Goal: Transaction & Acquisition: Purchase product/service

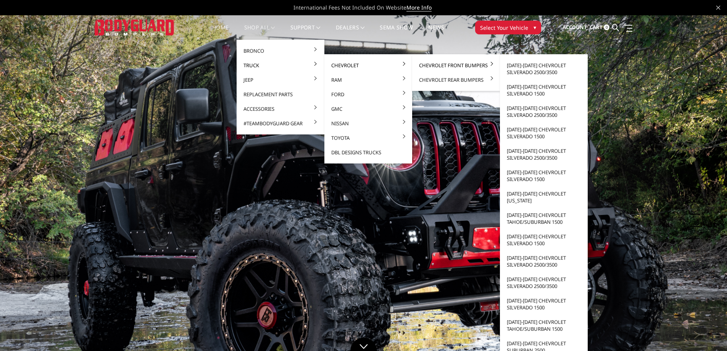
click at [454, 65] on link "Chevrolet Front Bumpers" at bounding box center [456, 65] width 82 height 15
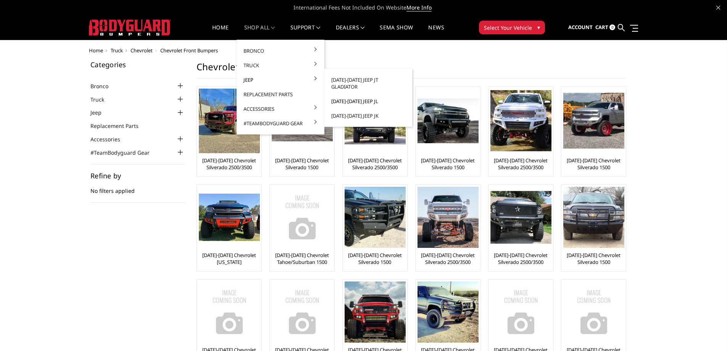
click at [356, 94] on link "[DATE]-[DATE] Jeep JL" at bounding box center [368, 101] width 82 height 15
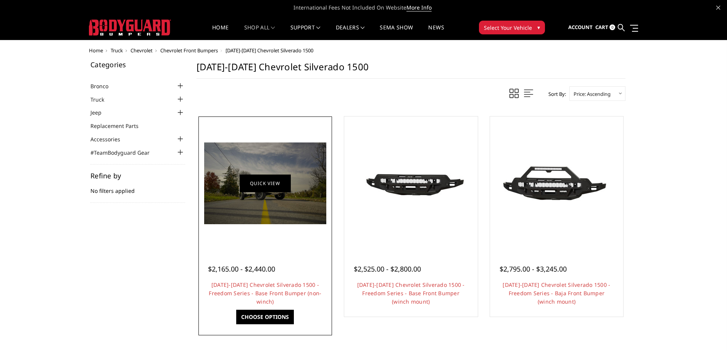
click at [263, 187] on link "Quick view" at bounding box center [265, 183] width 51 height 18
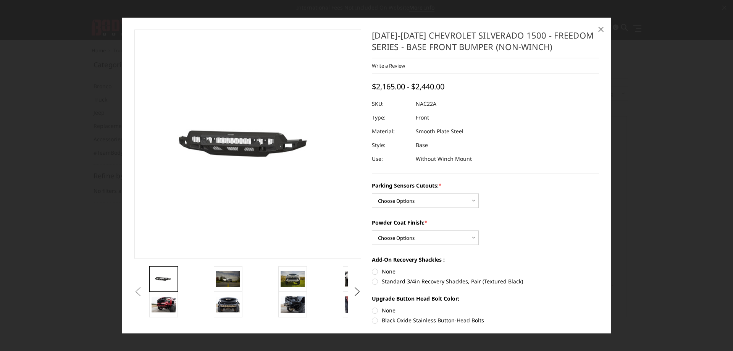
click at [602, 26] on span "×" at bounding box center [600, 29] width 7 height 16
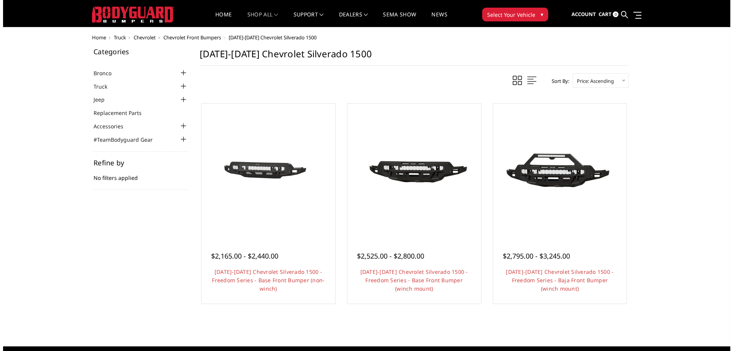
scroll to position [10, 0]
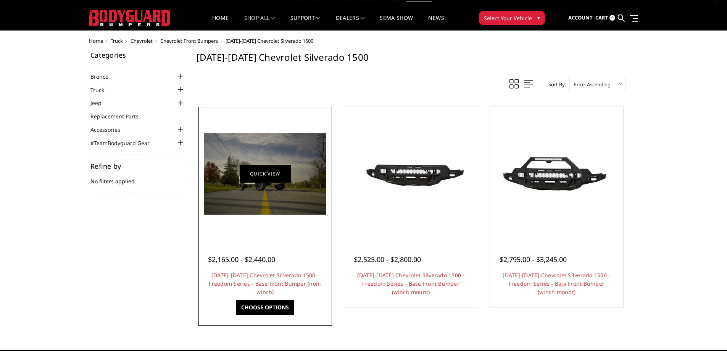
click at [260, 173] on link "Quick view" at bounding box center [265, 173] width 51 height 18
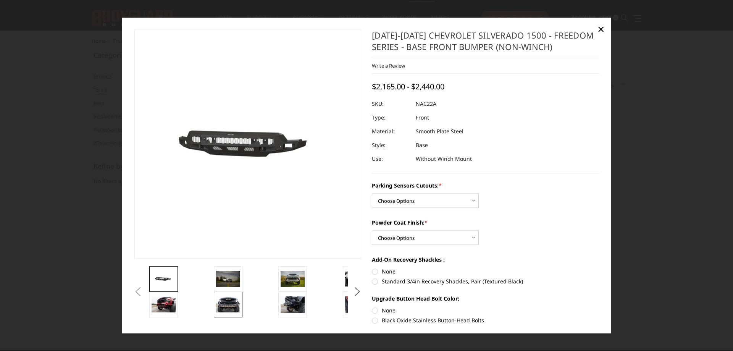
click at [223, 303] on img at bounding box center [228, 305] width 24 height 16
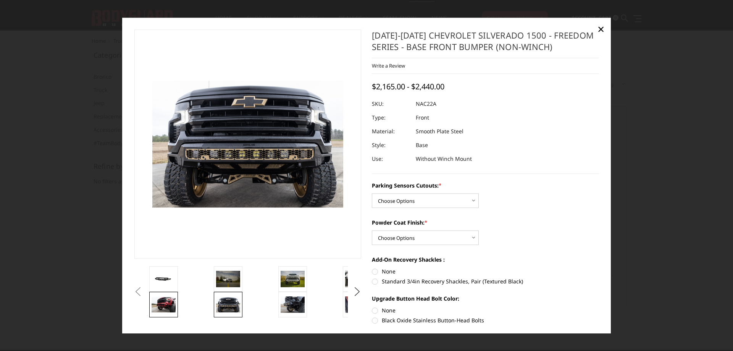
click at [162, 304] on img at bounding box center [164, 304] width 24 height 15
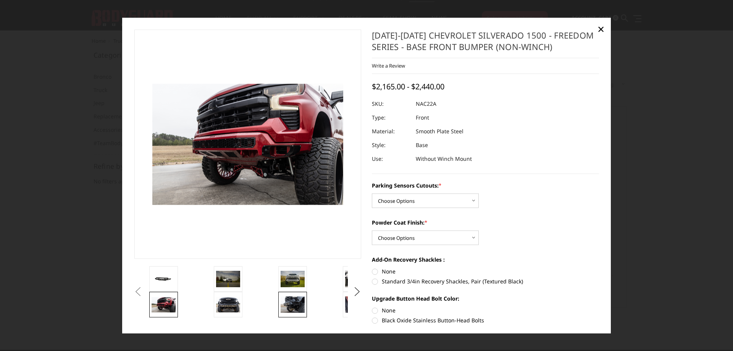
click at [292, 307] on img at bounding box center [293, 305] width 24 height 16
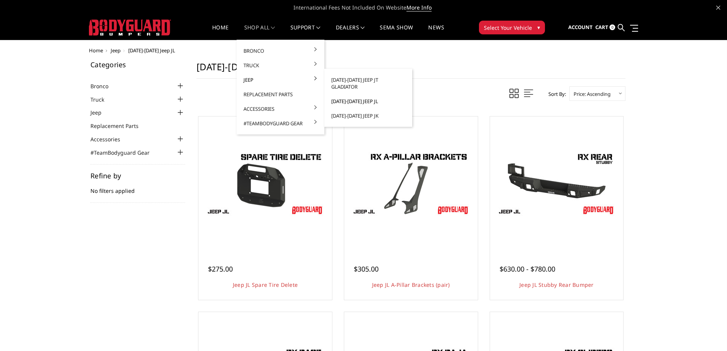
click at [356, 94] on link "[DATE]-[DATE] Jeep JL" at bounding box center [368, 101] width 82 height 15
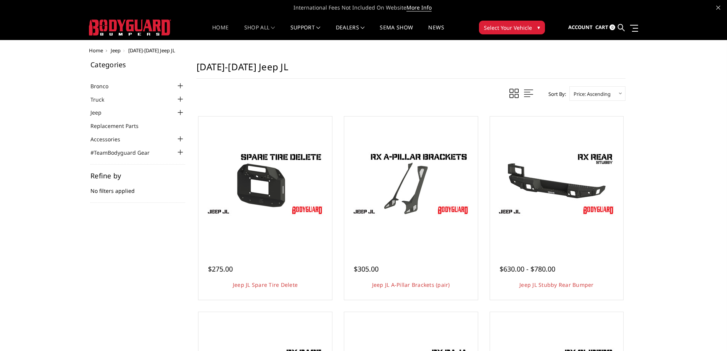
click at [223, 27] on link "Home" at bounding box center [220, 32] width 16 height 15
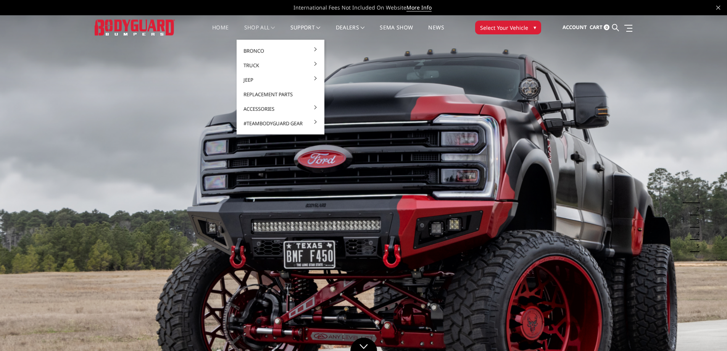
click at [258, 26] on link "shop all" at bounding box center [259, 32] width 31 height 15
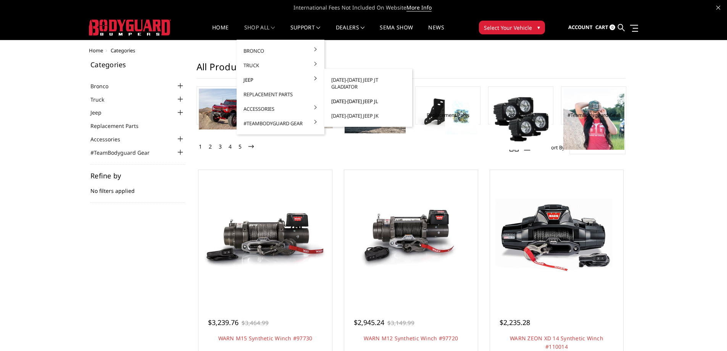
click at [350, 94] on link "[DATE]-[DATE] Jeep JL" at bounding box center [368, 101] width 82 height 15
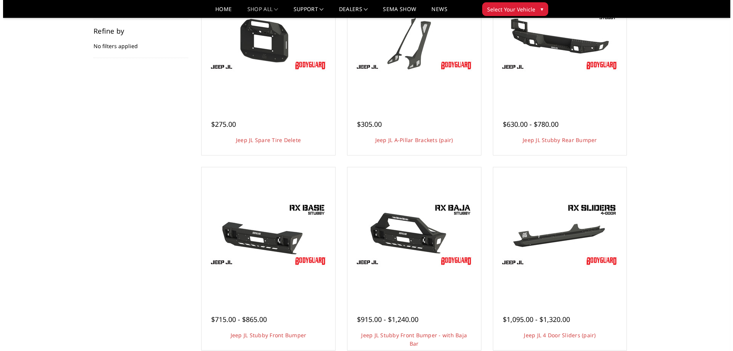
scroll to position [191, 0]
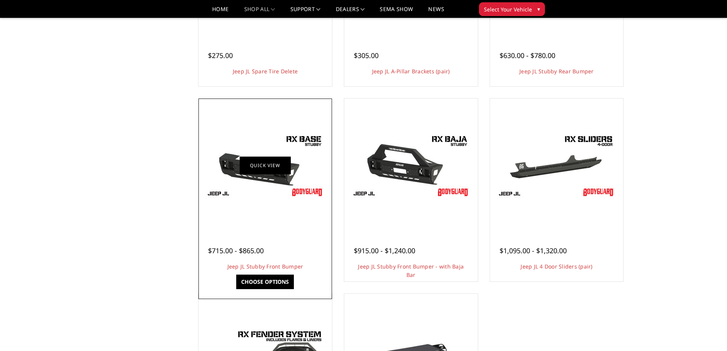
click at [262, 161] on link "Quick view" at bounding box center [265, 165] width 51 height 18
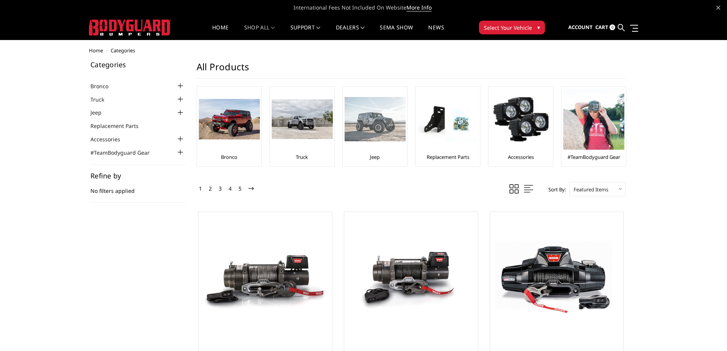
click at [372, 153] on link "Jeep" at bounding box center [375, 156] width 10 height 7
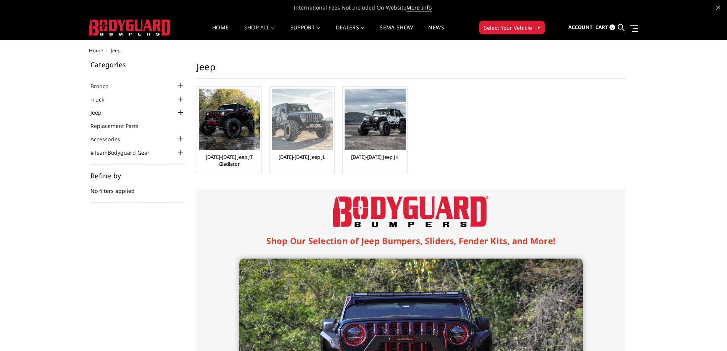
click at [307, 123] on img at bounding box center [302, 119] width 61 height 61
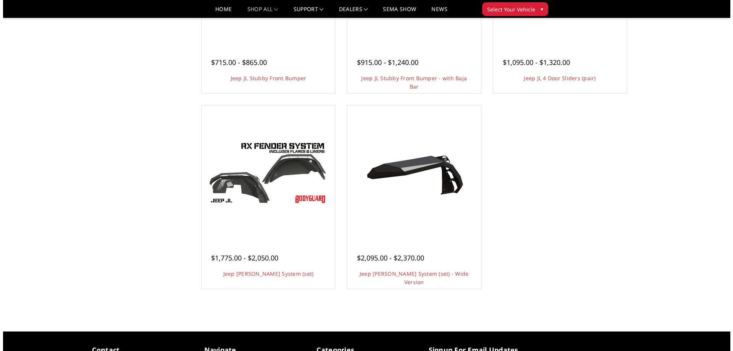
scroll to position [382, 0]
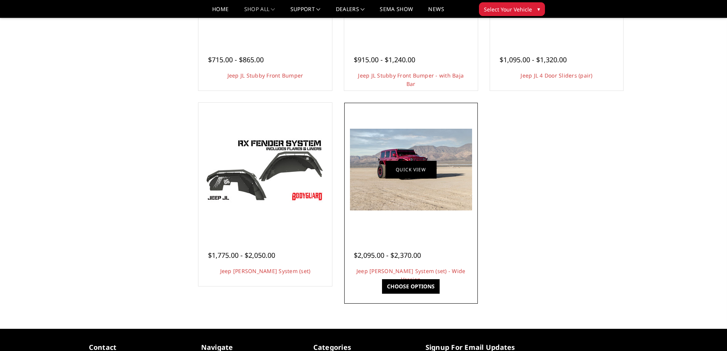
click at [413, 165] on link "Quick view" at bounding box center [410, 170] width 51 height 18
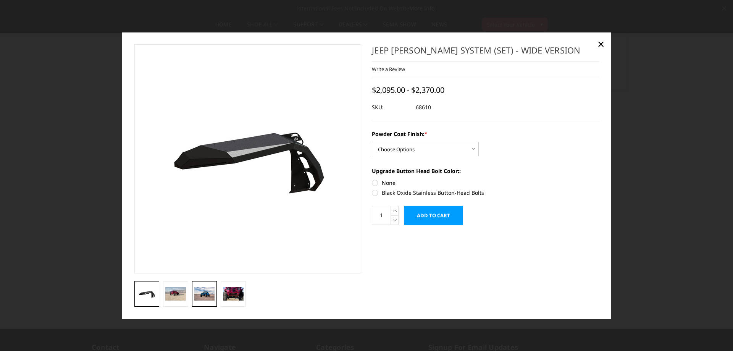
click at [201, 293] on img at bounding box center [204, 294] width 21 height 14
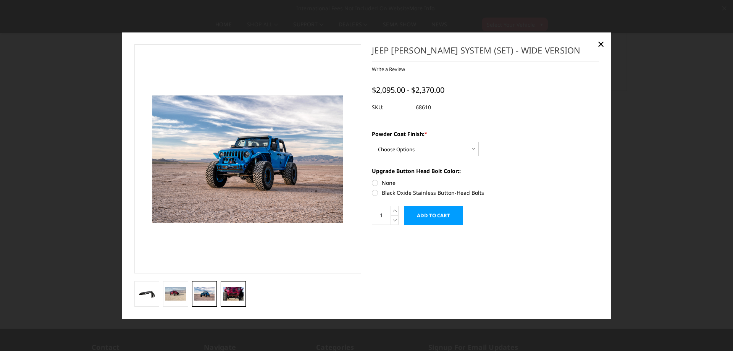
click at [239, 294] on img at bounding box center [233, 294] width 21 height 14
